Goal: Information Seeking & Learning: Learn about a topic

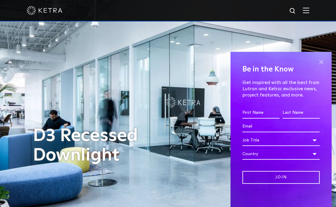
click at [317, 63] on span at bounding box center [321, 62] width 9 height 9
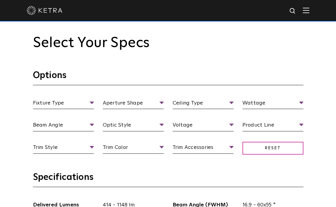
scroll to position [506, 0]
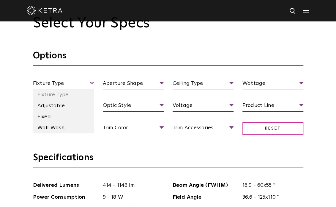
click at [84, 83] on span "Fixture Type" at bounding box center [63, 84] width 61 height 10
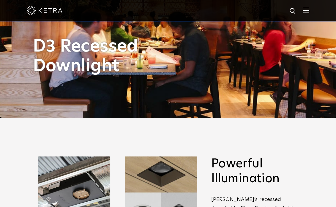
scroll to position [0, 0]
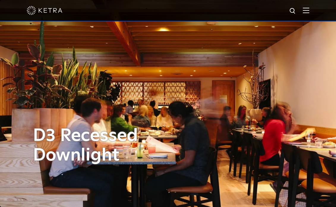
click at [307, 12] on div at bounding box center [168, 10] width 283 height 21
click at [310, 11] on img at bounding box center [306, 10] width 7 height 6
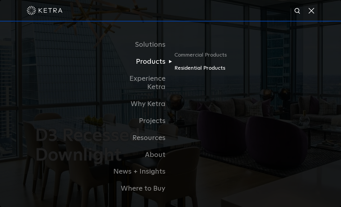
click at [202, 71] on link "Residential Products" at bounding box center [202, 68] width 57 height 9
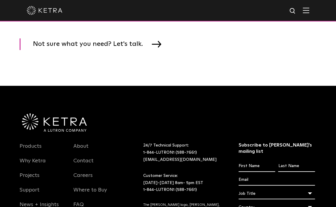
scroll to position [922, 0]
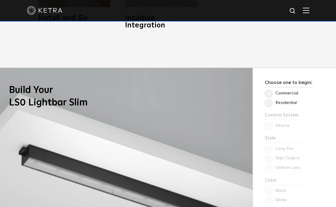
scroll to position [416, 0]
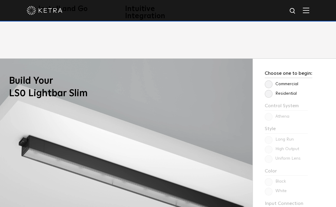
click at [268, 91] on label "Residential" at bounding box center [281, 93] width 32 height 5
click at [0, 0] on input "Residential" at bounding box center [0, 0] width 0 height 0
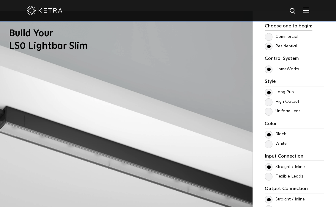
scroll to position [476, 0]
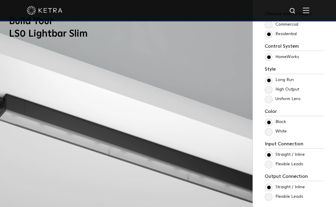
click at [270, 87] on label "High Output" at bounding box center [282, 89] width 34 height 5
click at [0, 0] on input "High Output" at bounding box center [0, 0] width 0 height 0
click at [269, 96] on label "Uniform Lens" at bounding box center [283, 98] width 36 height 5
click at [0, 0] on input "Uniform Lens" at bounding box center [0, 0] width 0 height 0
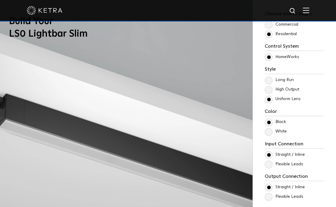
click at [270, 129] on label "White" at bounding box center [276, 131] width 22 height 5
click at [0, 0] on input "White" at bounding box center [0, 0] width 0 height 0
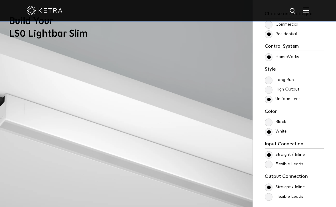
scroll to position [506, 0]
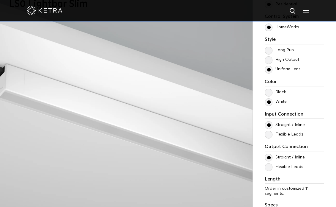
click at [270, 132] on label "Flexible Leads" at bounding box center [284, 134] width 39 height 5
click at [0, 0] on input "Flexible Leads" at bounding box center [0, 0] width 0 height 0
click at [267, 122] on label "Straight / Inline" at bounding box center [285, 124] width 40 height 5
click at [0, 0] on input "Straight / Inline" at bounding box center [0, 0] width 0 height 0
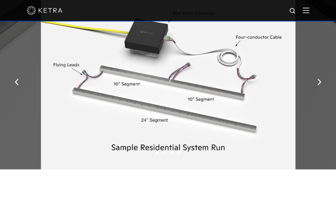
scroll to position [773, 0]
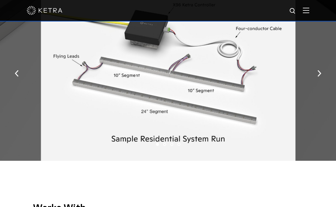
click at [165, 143] on li "2" at bounding box center [164, 144] width 3 height 3
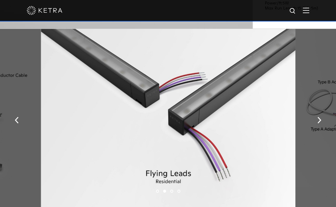
scroll to position [714, 0]
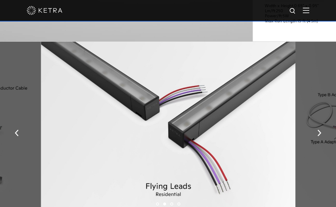
click at [172, 202] on li "3" at bounding box center [171, 203] width 3 height 3
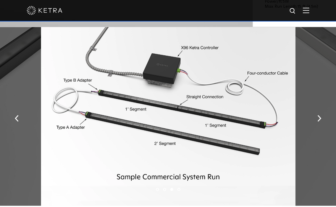
scroll to position [743, 0]
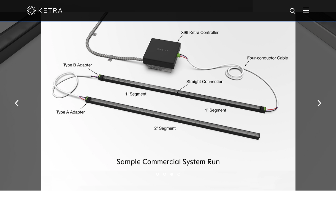
click at [179, 172] on li "4" at bounding box center [179, 173] width 3 height 3
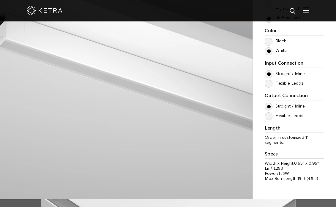
scroll to position [595, 0]
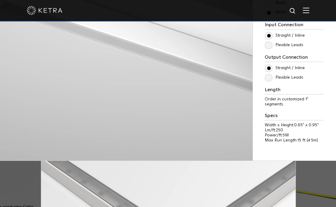
click at [270, 138] on p "Max Run Length: 15 ft (4.5m)" at bounding box center [294, 140] width 59 height 5
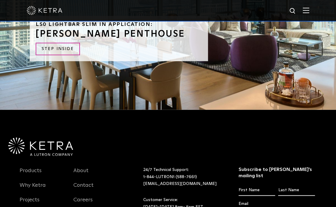
scroll to position [1457, 0]
